Goal: Transaction & Acquisition: Subscribe to service/newsletter

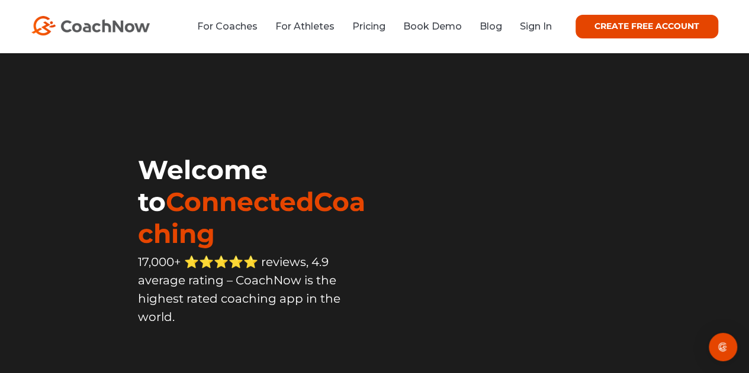
scroll to position [13, 0]
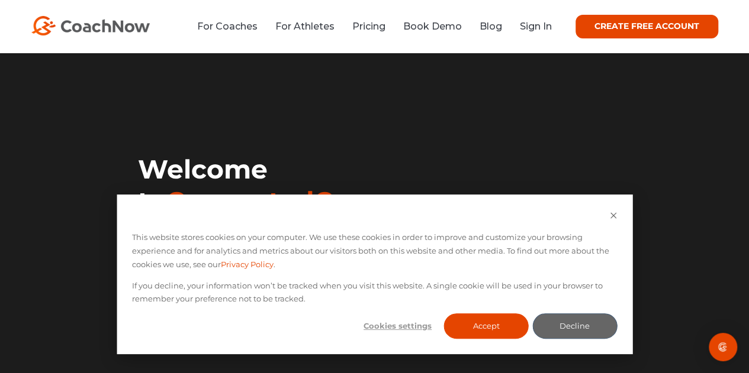
drag, startPoint x: 9, startPoint y: 22, endPoint x: 170, endPoint y: -1, distance: 163.2
click at [170, 0] on div "For Coaches For Athletes Pricing Book Demo Blog Sign In CREATE FREE ACCOUNT CRE…" at bounding box center [374, 26] width 749 height 53
click at [611, 218] on icon "Dismiss cookie banner" at bounding box center [613, 216] width 8 height 8
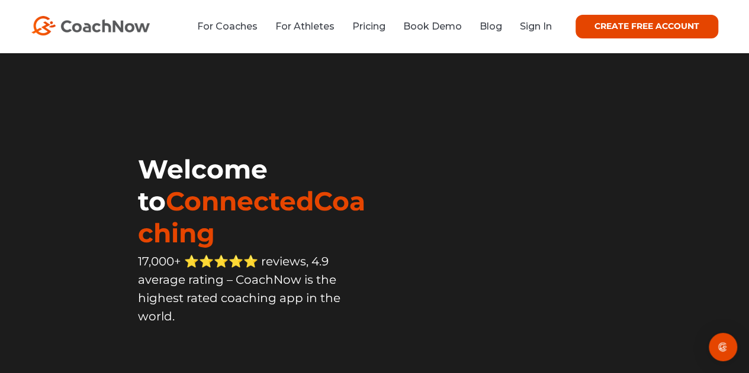
click at [640, 32] on link "CREATE FREE ACCOUNT" at bounding box center [646, 27] width 143 height 24
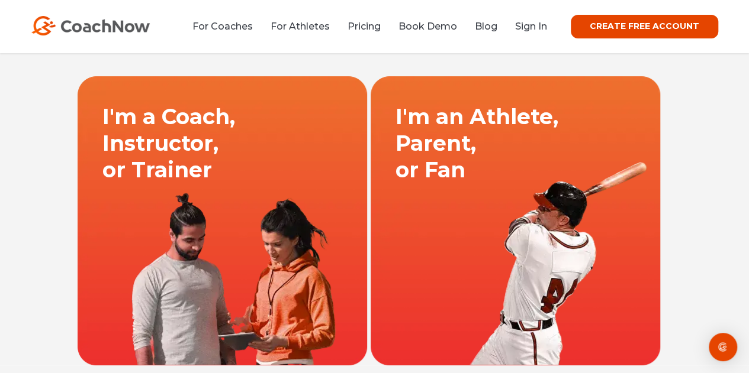
scroll to position [55, 0]
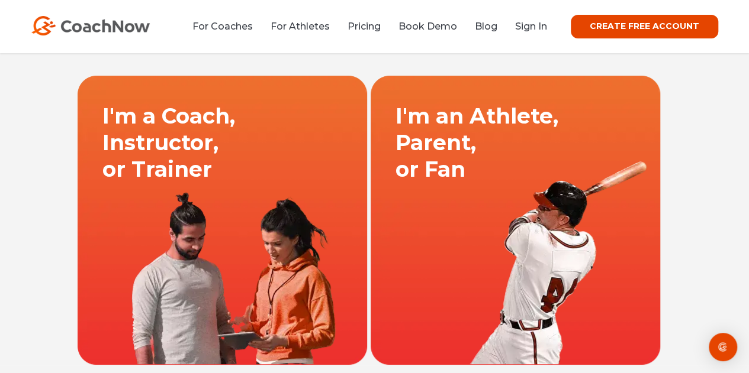
click at [473, 164] on link at bounding box center [515, 220] width 293 height 290
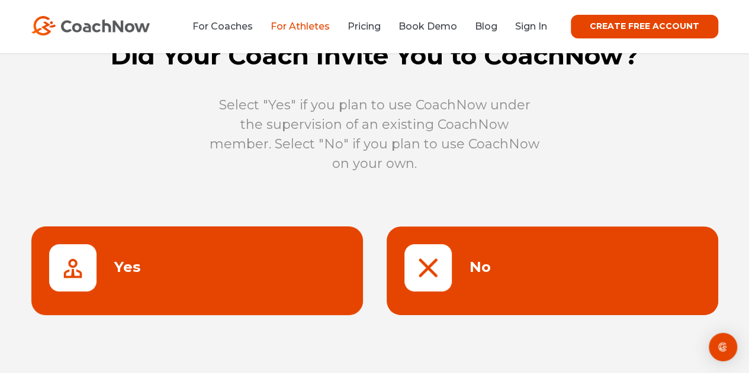
scroll to position [32, 0]
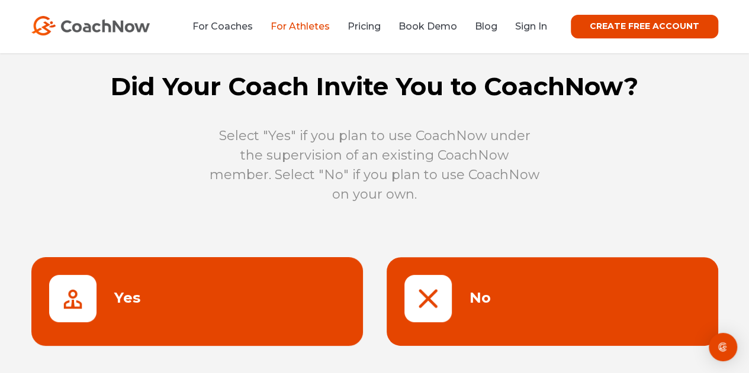
click at [435, 288] on link at bounding box center [551, 301] width 331 height 89
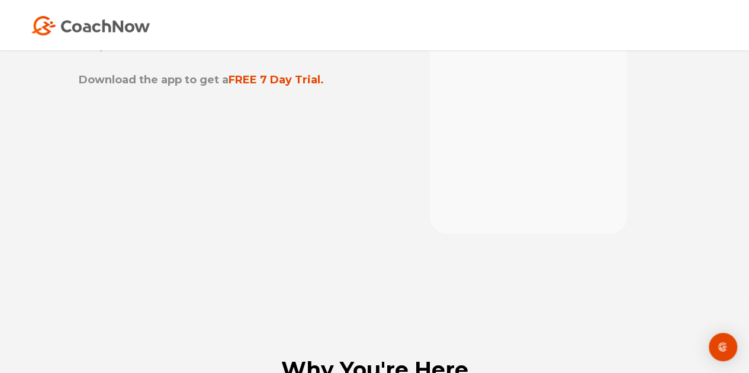
scroll to position [158, 0]
click at [731, 356] on div "Open Intercom Messenger" at bounding box center [722, 347] width 31 height 31
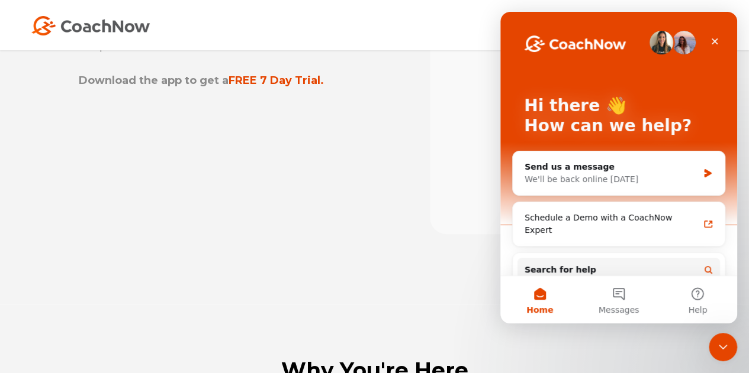
scroll to position [0, 0]
click at [406, 129] on div at bounding box center [529, 68] width 308 height 328
click at [714, 38] on icon "Close" at bounding box center [713, 41] width 9 height 9
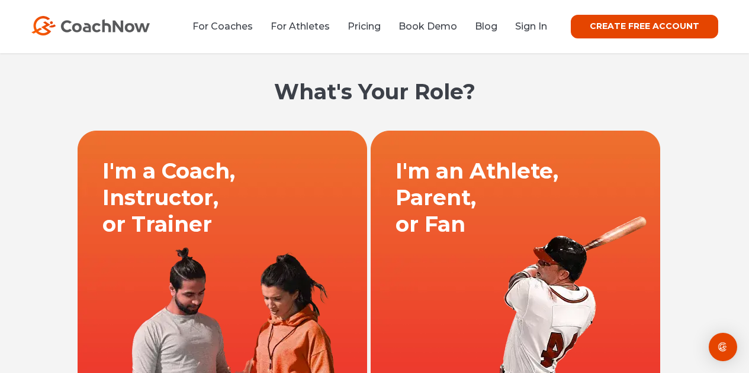
scroll to position [55, 0]
